Goal: Task Accomplishment & Management: Use online tool/utility

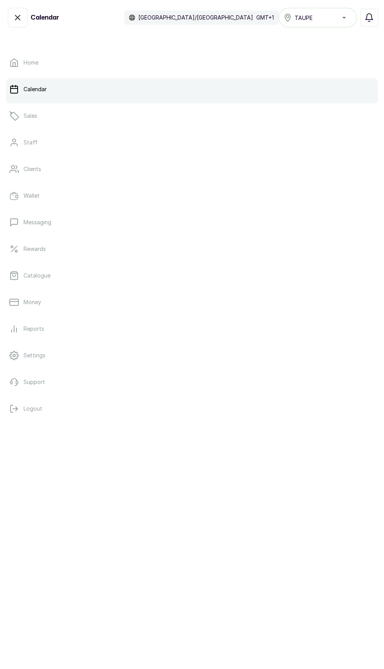
scroll to position [352, 0]
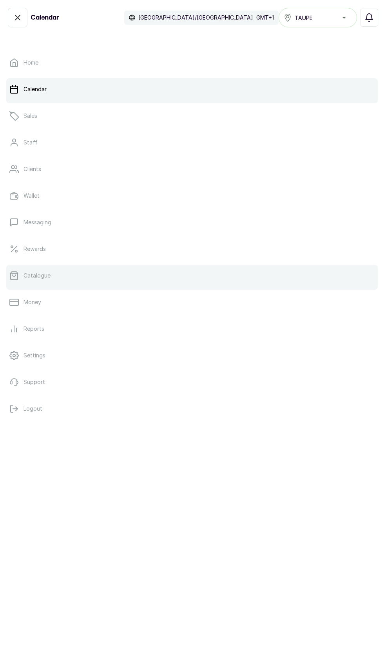
click at [89, 273] on link "Catalogue" at bounding box center [191, 276] width 371 height 22
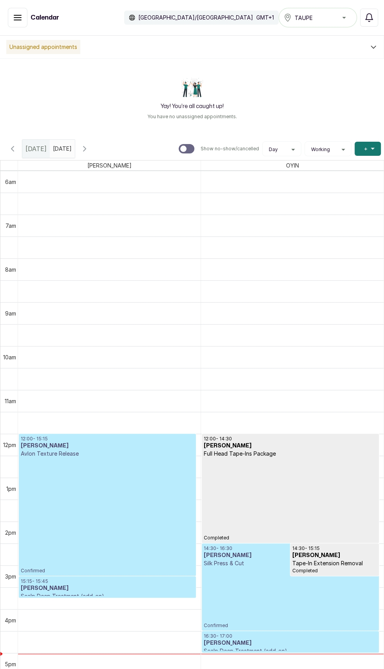
scroll to position [297, 0]
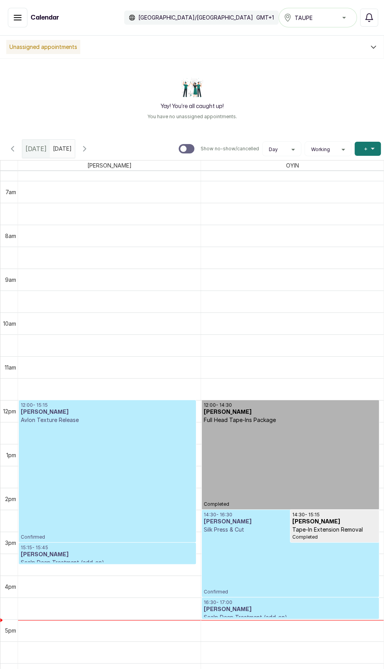
click at [346, 461] on link "12:00 - 14:30 Aishat Braimah Full Head Tape-Ins Package Completed" at bounding box center [290, 454] width 177 height 109
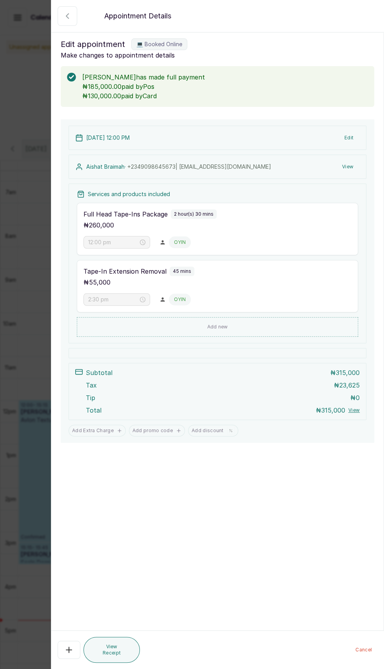
click at [65, 12] on icon "button" at bounding box center [67, 15] width 9 height 9
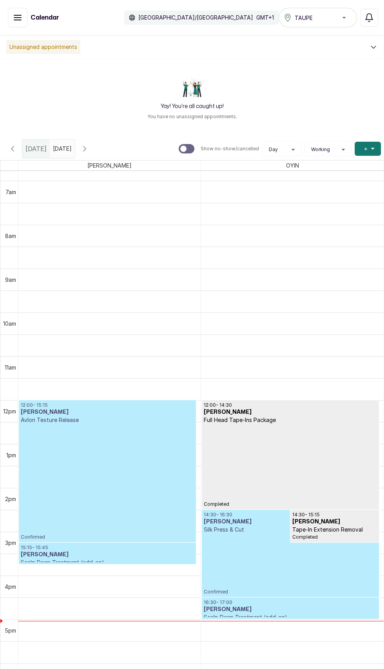
click at [16, 23] on button "Show no-show/cancelled" at bounding box center [18, 18] width 20 height 20
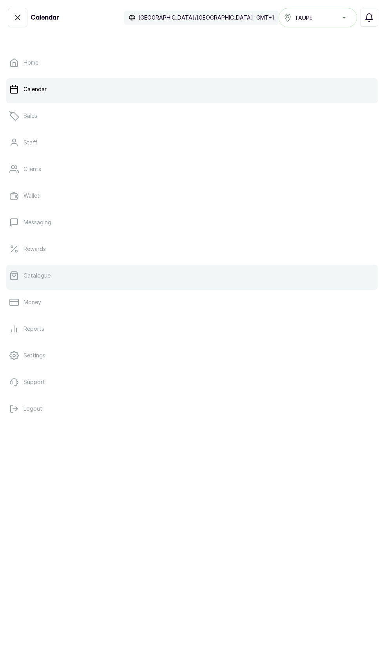
click at [64, 268] on link "Catalogue" at bounding box center [191, 276] width 371 height 22
